Goal: Information Seeking & Learning: Find specific fact

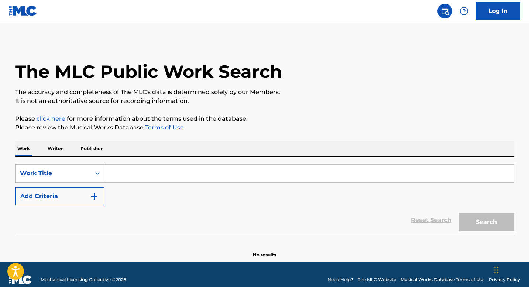
click at [58, 149] on p "Writer" at bounding box center [55, 148] width 20 height 15
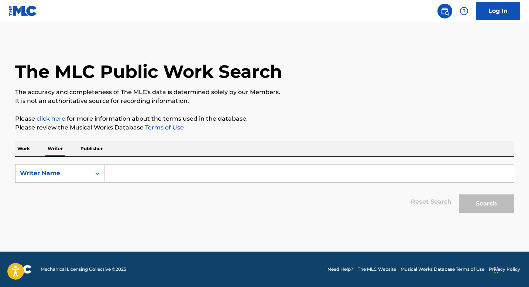
click at [132, 171] on input "Search Form" at bounding box center [308, 174] width 409 height 18
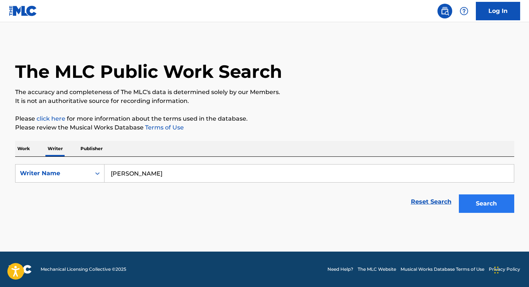
type input "[PERSON_NAME]"
click at [469, 212] on button "Search" at bounding box center [486, 203] width 55 height 18
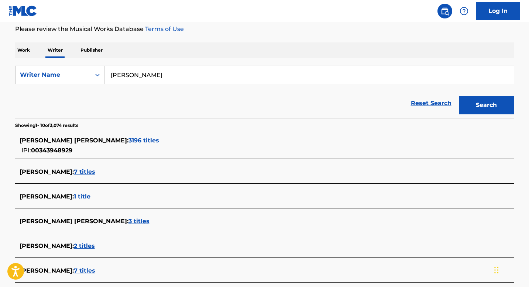
scroll to position [94, 0]
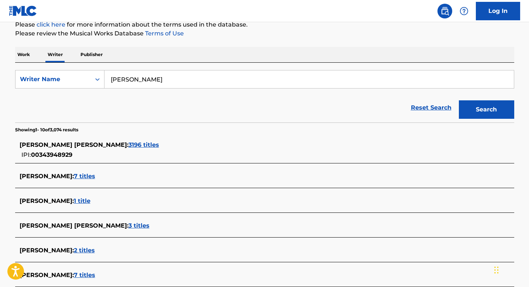
click at [128, 144] on span "3196 titles" at bounding box center [143, 144] width 31 height 7
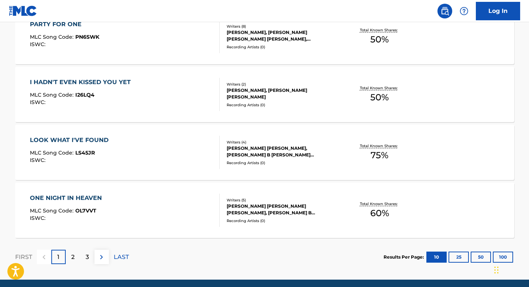
scroll to position [616, 0]
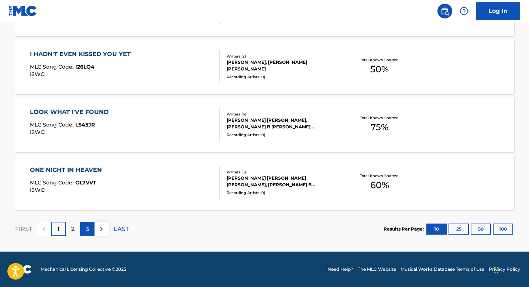
click at [87, 228] on p "3" at bounding box center [87, 229] width 3 height 9
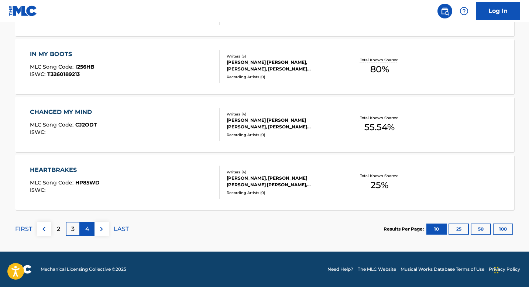
click at [91, 229] on div "4" at bounding box center [87, 229] width 14 height 14
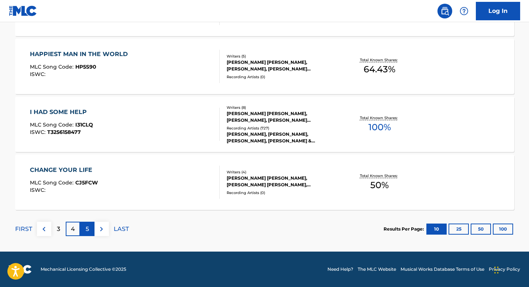
click at [91, 229] on div "5" at bounding box center [87, 229] width 14 height 14
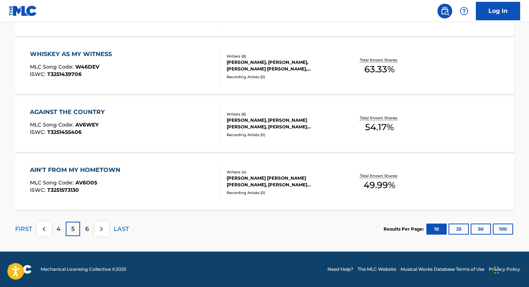
click at [91, 229] on div "6" at bounding box center [87, 229] width 14 height 14
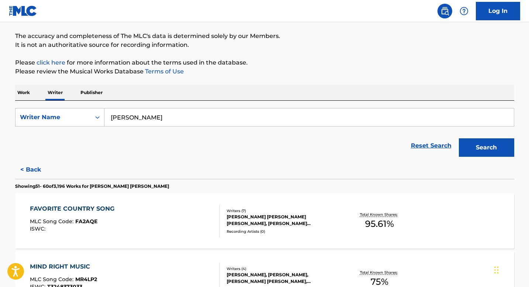
scroll to position [0, 0]
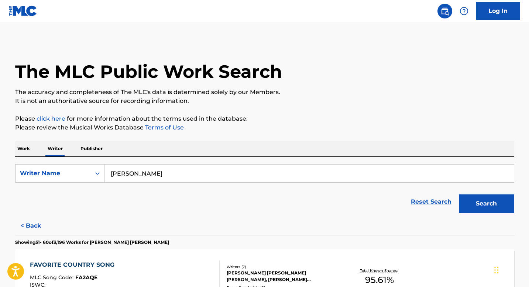
click at [28, 149] on p "Work" at bounding box center [23, 148] width 17 height 15
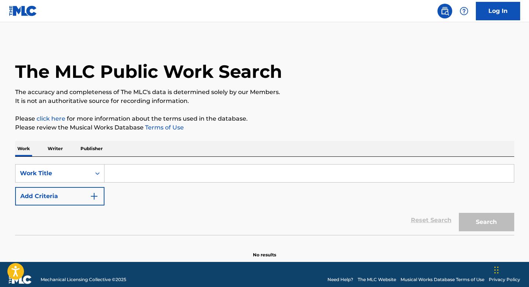
click at [129, 168] on input "Search Form" at bounding box center [308, 174] width 409 height 18
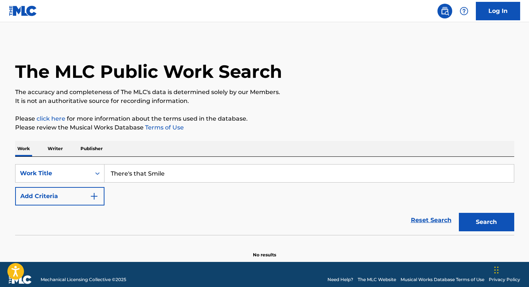
type input "There's that Smile"
click at [459, 213] on button "Search" at bounding box center [486, 222] width 55 height 18
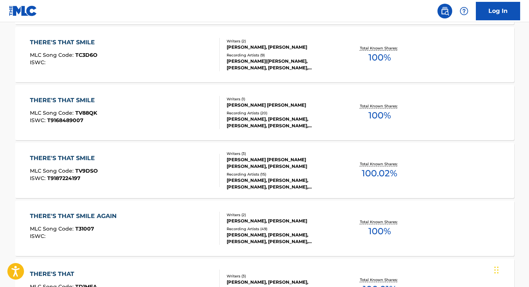
scroll to position [281, 0]
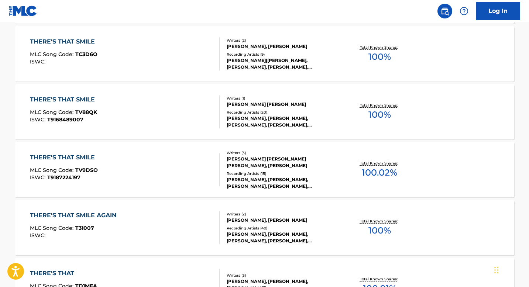
click at [257, 165] on div "[PERSON_NAME] [PERSON_NAME] [PERSON_NAME], [PERSON_NAME]" at bounding box center [282, 162] width 111 height 13
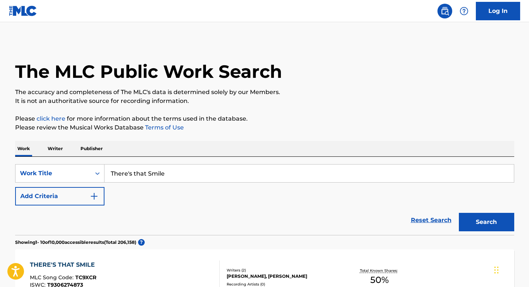
click at [56, 148] on p "Writer" at bounding box center [55, 148] width 20 height 15
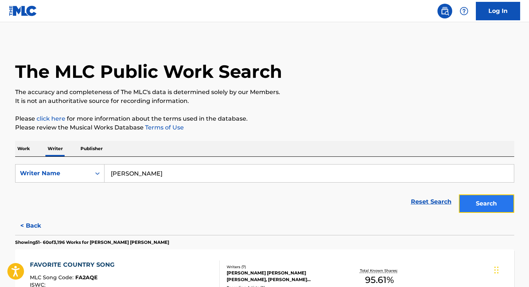
click at [471, 206] on button "Search" at bounding box center [486, 203] width 55 height 18
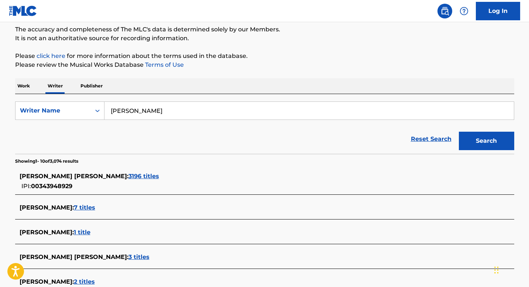
scroll to position [63, 0]
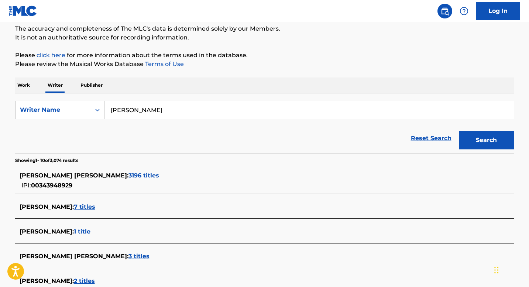
click at [128, 172] on span "3196 titles" at bounding box center [143, 175] width 31 height 7
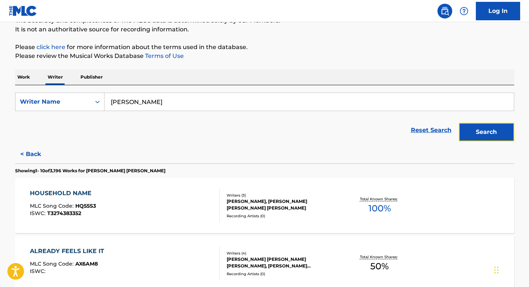
click at [478, 130] on button "Search" at bounding box center [486, 132] width 55 height 18
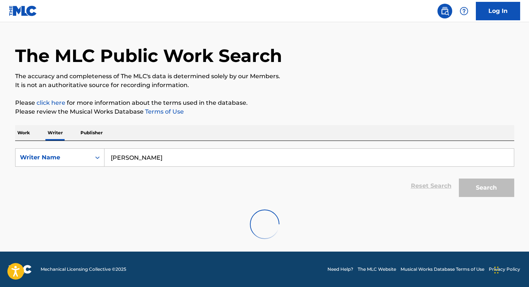
scroll to position [72, 0]
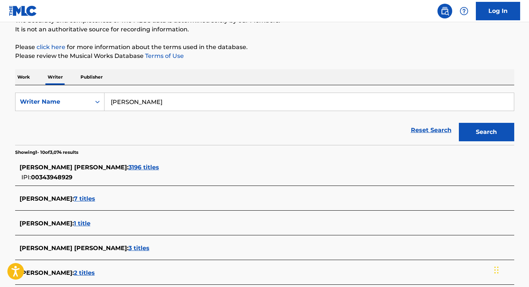
click at [128, 169] on span "3196 titles" at bounding box center [143, 167] width 31 height 7
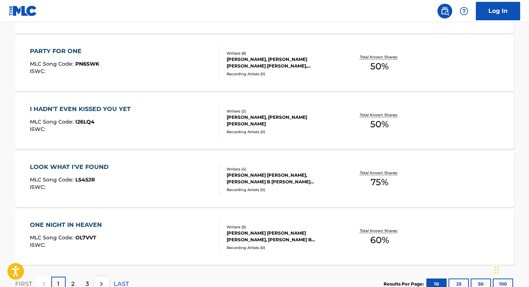
scroll to position [616, 0]
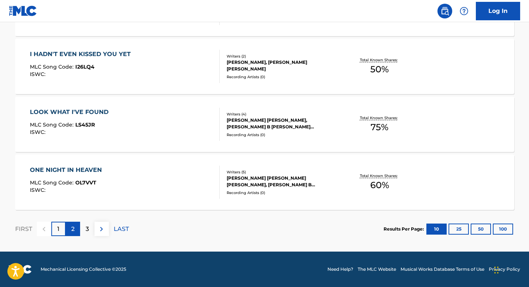
click at [74, 233] on p "2" at bounding box center [72, 229] width 3 height 9
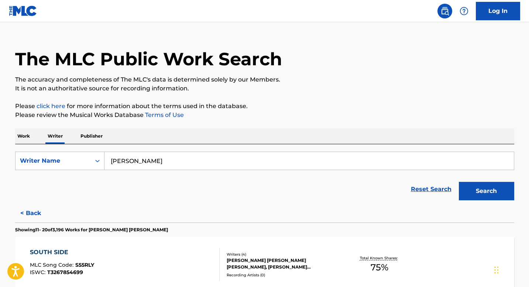
scroll to position [0, 0]
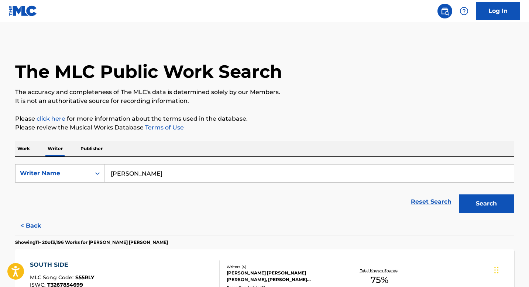
click at [27, 145] on p "Work" at bounding box center [23, 148] width 17 height 15
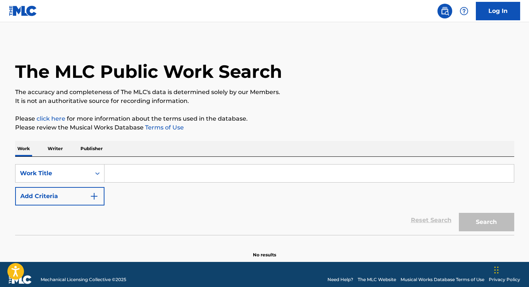
click at [130, 167] on input "Search Form" at bounding box center [308, 174] width 409 height 18
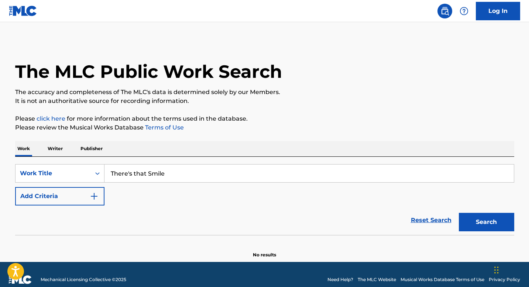
click at [459, 213] on button "Search" at bounding box center [486, 222] width 55 height 18
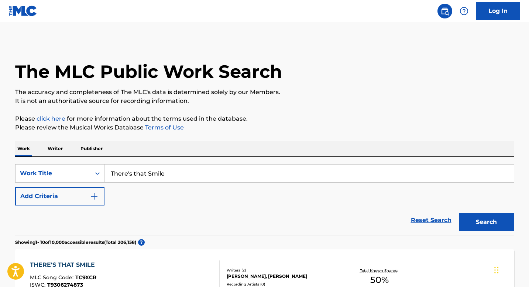
click at [129, 173] on input "There's that Smile" at bounding box center [308, 174] width 409 height 18
type input "Life of the Party"
click at [459, 213] on button "Search" at bounding box center [486, 222] width 55 height 18
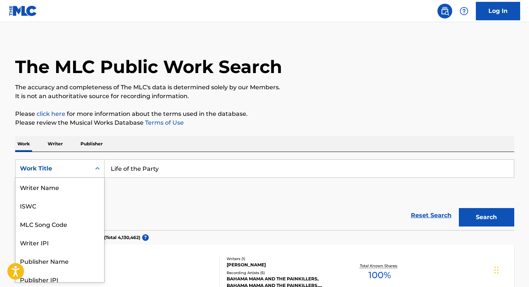
click at [75, 175] on div "Work Title" at bounding box center [59, 168] width 89 height 18
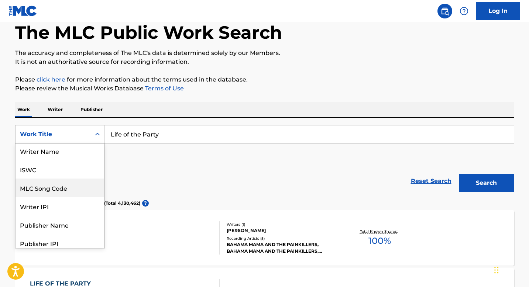
scroll to position [43, 0]
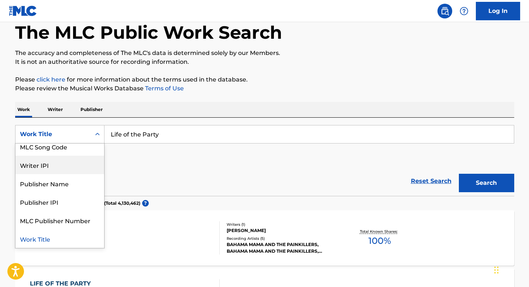
click at [65, 168] on div "Writer IPI" at bounding box center [59, 165] width 89 height 18
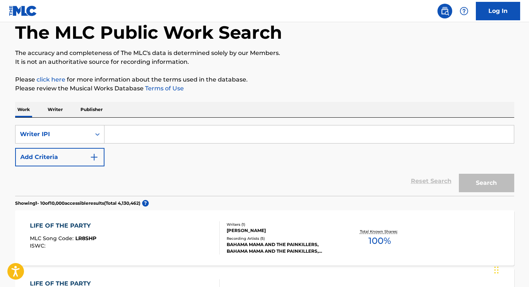
click at [169, 127] on input "Search Form" at bounding box center [308, 134] width 409 height 18
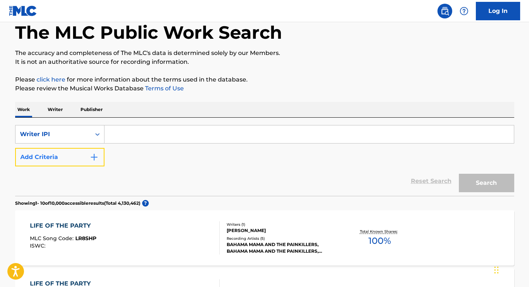
click at [90, 162] on button "Add Criteria" at bounding box center [59, 157] width 89 height 18
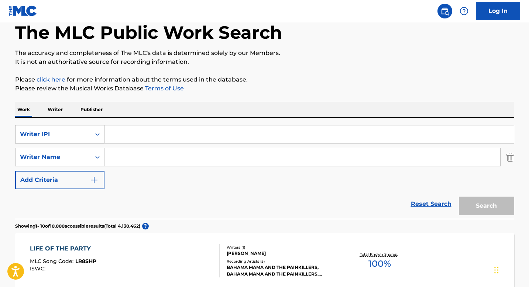
click at [76, 136] on div "Writer IPI" at bounding box center [53, 134] width 66 height 9
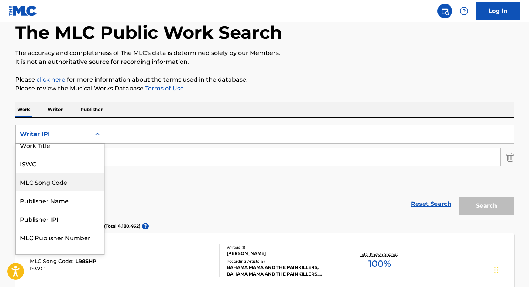
scroll to position [0, 0]
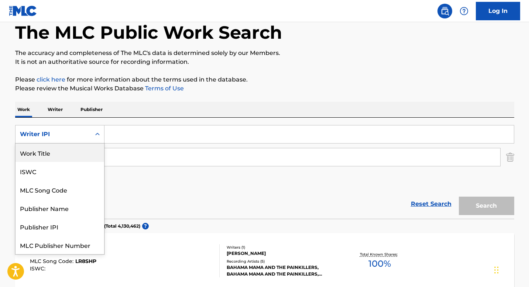
click at [52, 158] on div "Work Title" at bounding box center [59, 153] width 89 height 18
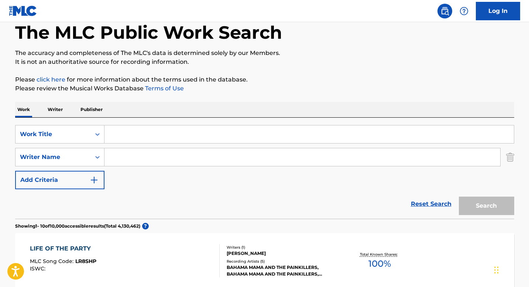
click at [119, 158] on input "Search Form" at bounding box center [301, 157] width 395 height 18
paste input "00343948929"
type input "00343948929"
click at [77, 156] on div "Writer Name" at bounding box center [53, 157] width 66 height 9
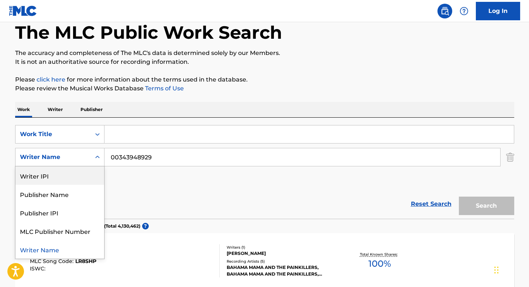
click at [72, 179] on div "Writer IPI" at bounding box center [59, 175] width 89 height 18
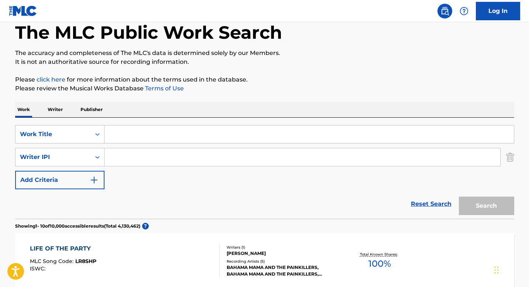
click at [119, 158] on input "Search Form" at bounding box center [301, 157] width 395 height 18
paste input "00343948929"
type input "00343948929"
click at [121, 136] on input "Search Form" at bounding box center [308, 134] width 409 height 18
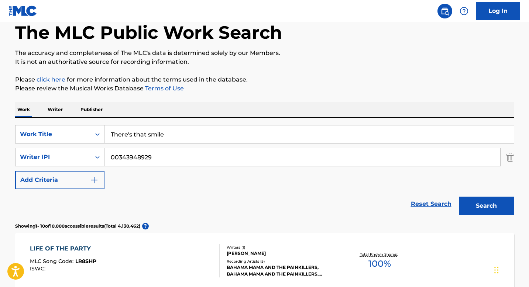
click at [459, 197] on button "Search" at bounding box center [486, 206] width 55 height 18
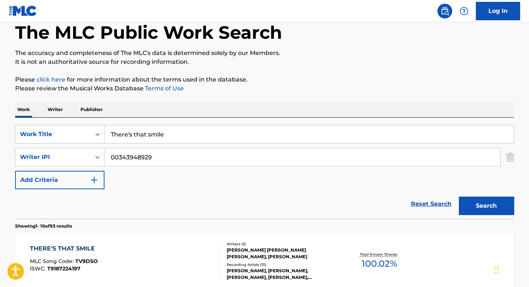
scroll to position [25, 0]
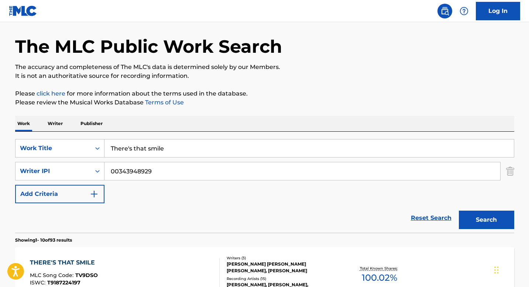
click at [152, 147] on input "There's that smile" at bounding box center [308, 148] width 409 height 18
type input "Life of the Party"
click at [459, 211] on button "Search" at bounding box center [486, 220] width 55 height 18
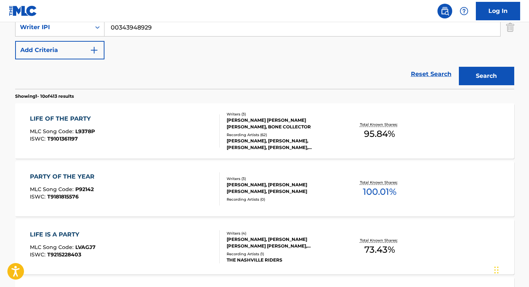
scroll to position [170, 0]
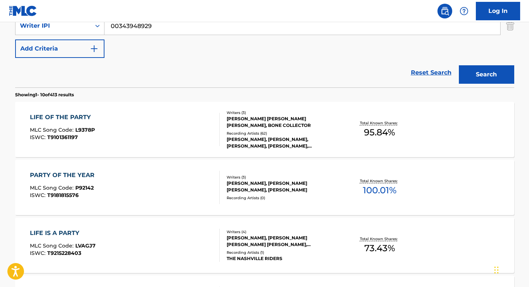
click at [264, 132] on div "Recording Artists ( 62 )" at bounding box center [282, 134] width 111 height 6
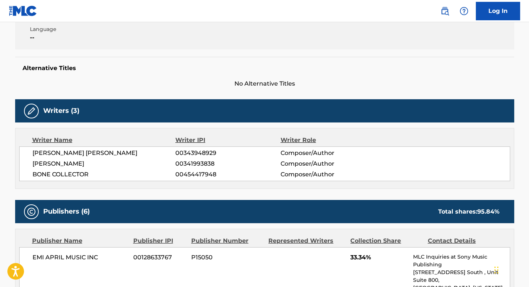
scroll to position [160, 0]
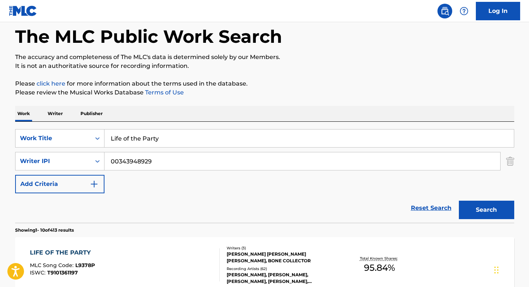
scroll to position [32, 0]
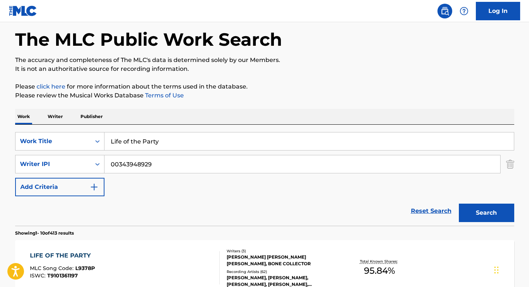
click at [155, 140] on input "Life of the Party" at bounding box center [308, 141] width 409 height 18
type input "There's That Smile"
click at [459, 204] on button "Search" at bounding box center [486, 213] width 55 height 18
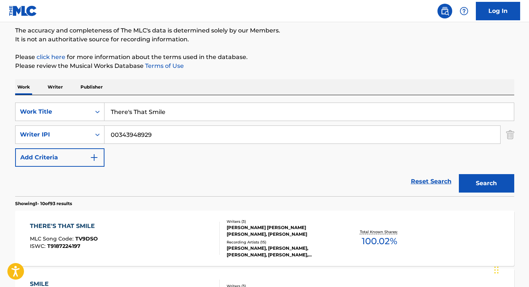
scroll to position [63, 0]
